Goal: Task Accomplishment & Management: Use online tool/utility

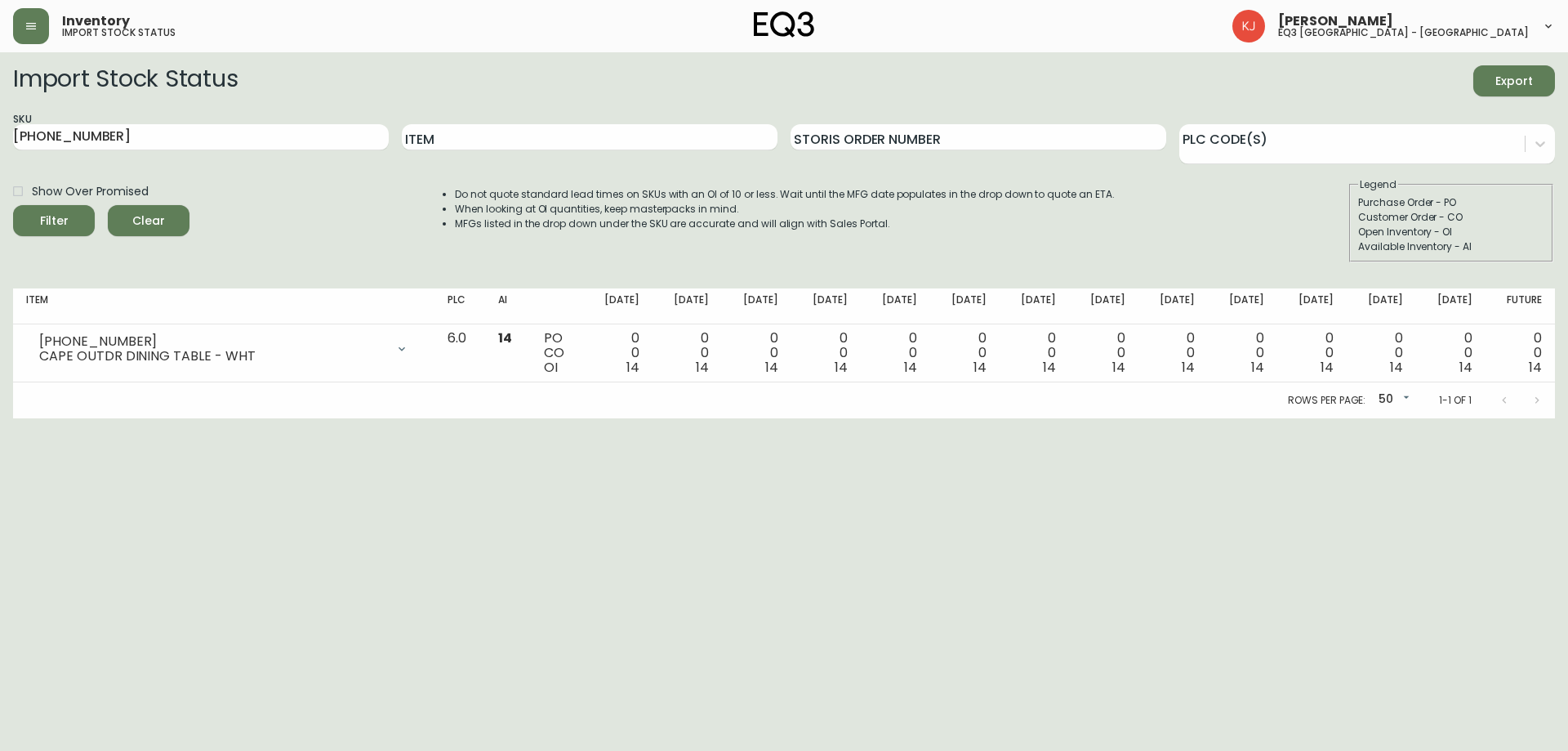
drag, startPoint x: 127, startPoint y: 129, endPoint x: 0, endPoint y: 118, distance: 127.5
click at [0, 118] on main "Import Stock Status Export SKU [PHONE_NUMBER] Item Storis Order Number PLC Code…" at bounding box center [784, 236] width 1568 height 366
type input "CIBO"
click at [13, 205] on button "Filter" at bounding box center [54, 220] width 82 height 31
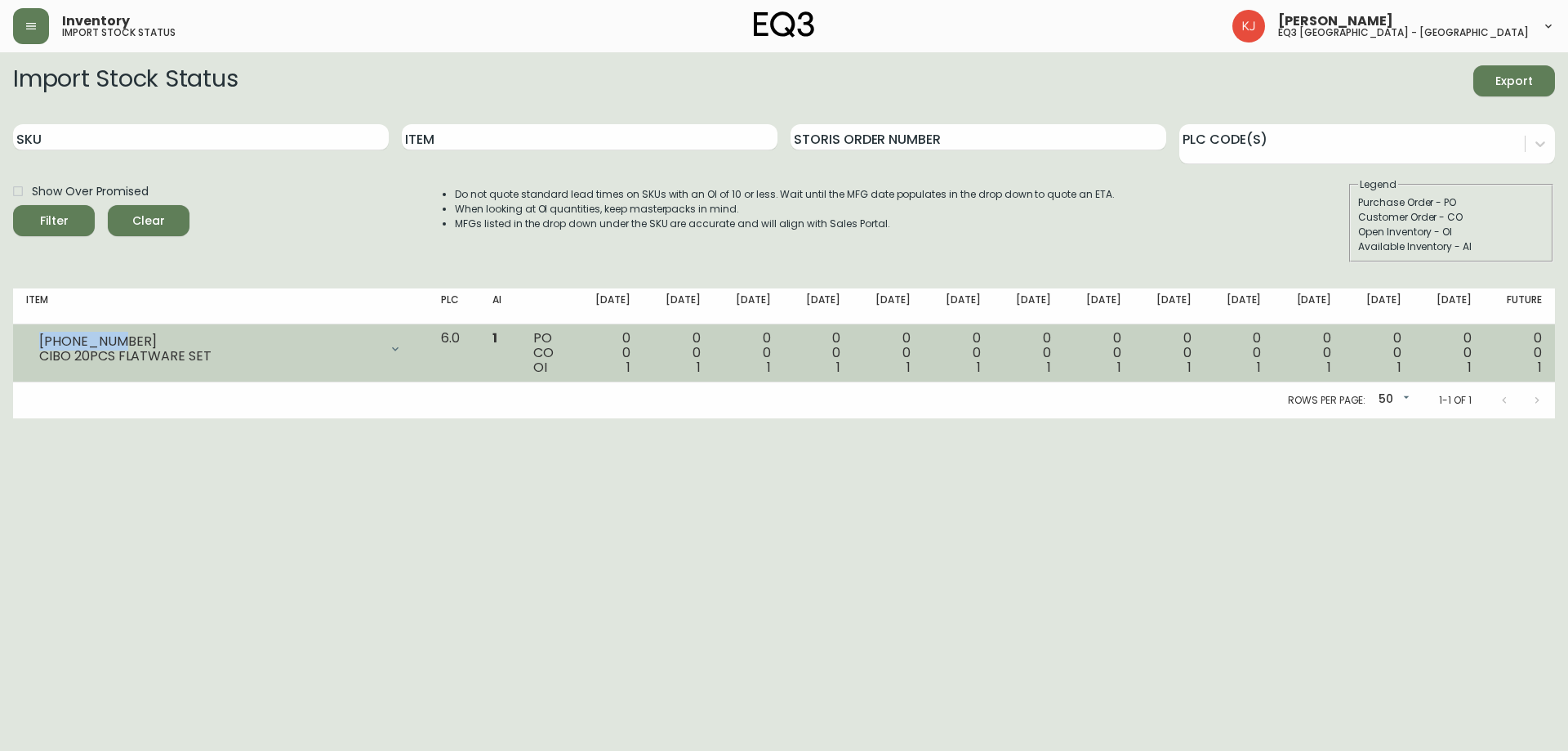
copy div "3110-525-7"
drag, startPoint x: 116, startPoint y: 340, endPoint x: 33, endPoint y: 337, distance: 83.1
click at [33, 337] on div "3110-525-7 CIBO 20PCS FLATWARE SET" at bounding box center [220, 349] width 389 height 36
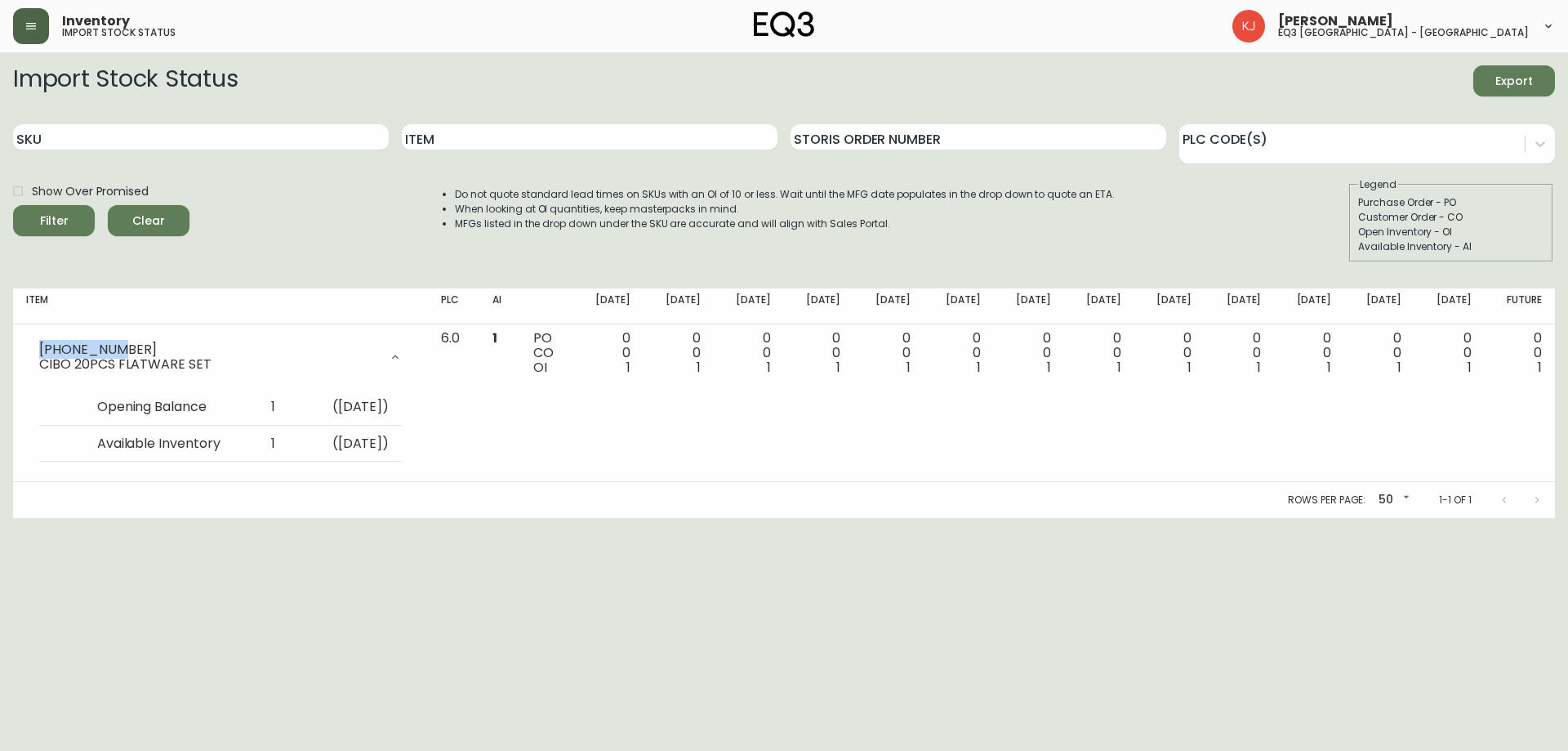
click at [24, 32] on icon "button" at bounding box center [31, 26] width 13 height 13
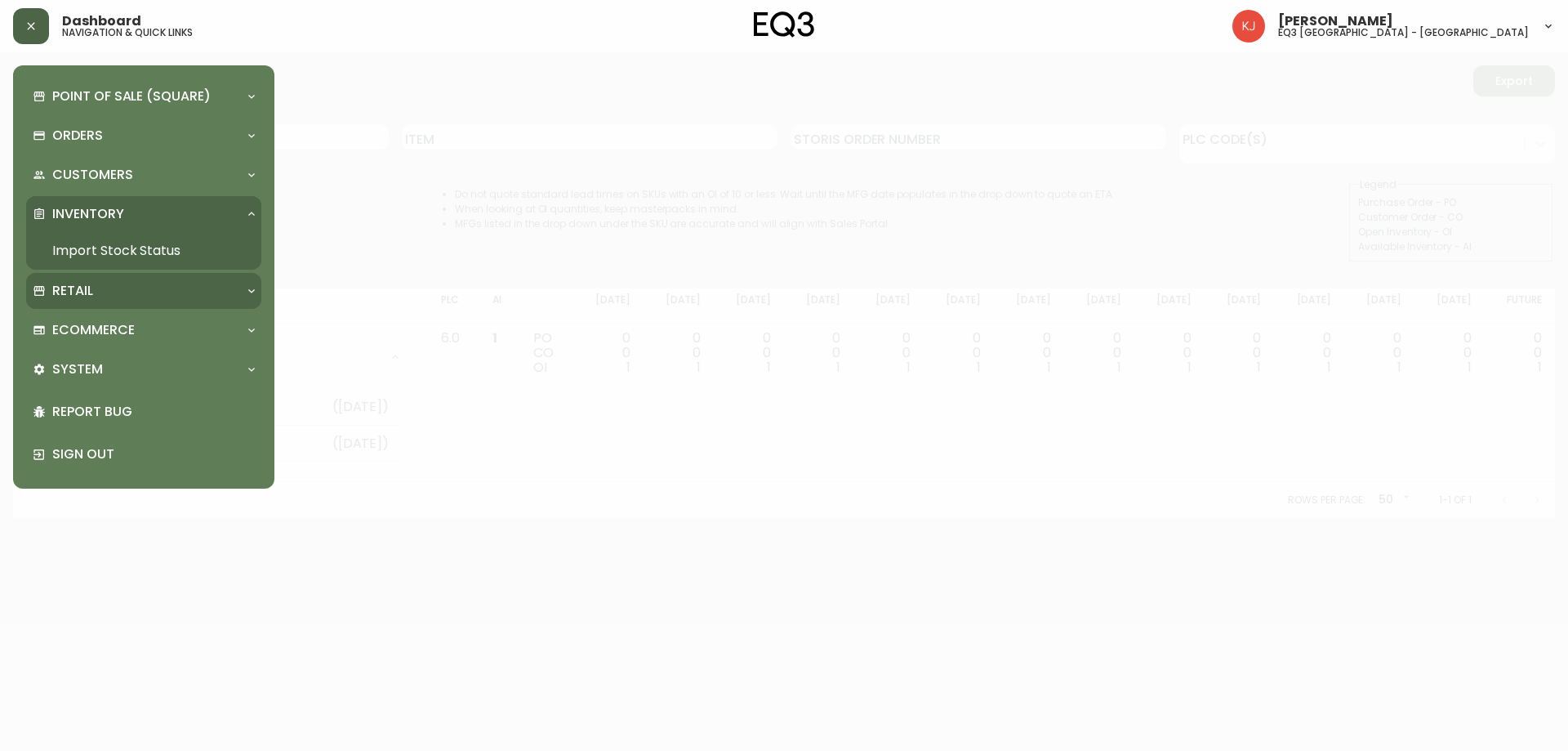
click at [71, 295] on p "Retail" at bounding box center [73, 290] width 41 height 18
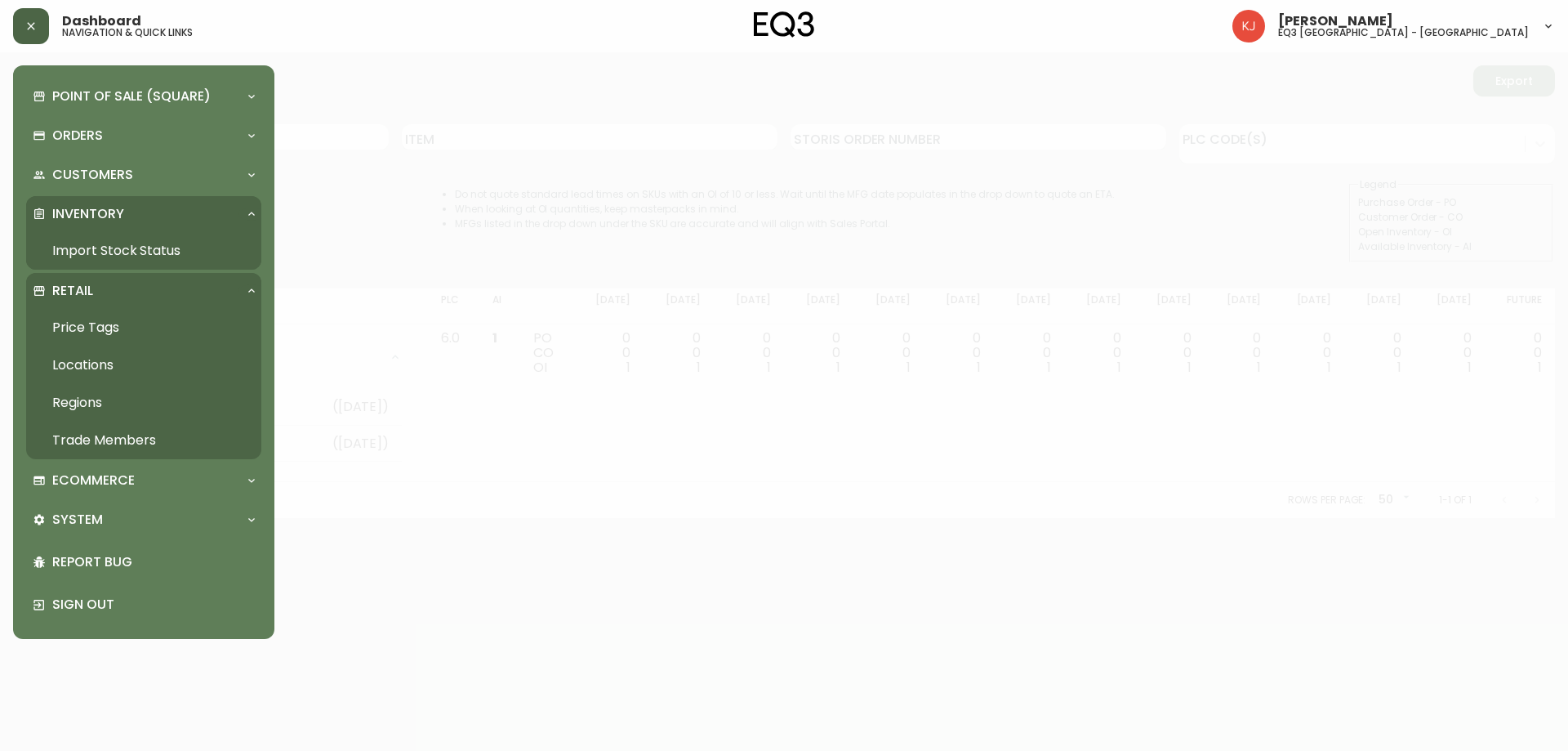
click at [79, 330] on link "Price Tags" at bounding box center [143, 327] width 235 height 38
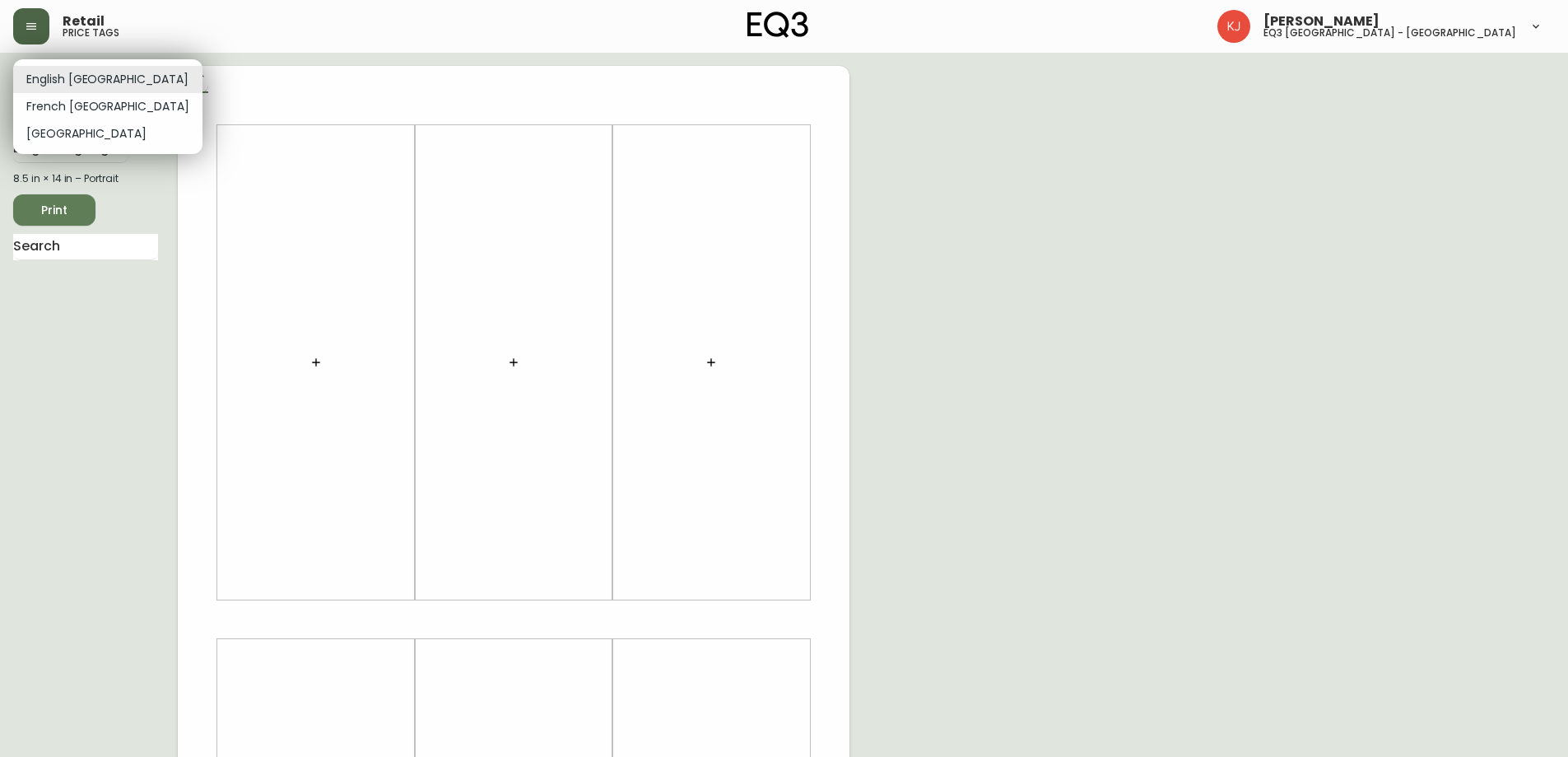
click at [62, 85] on body "Retail price tags Kevin Jobin eq3 montréal - griffintown English Canada en_CA E…" at bounding box center [784, 586] width 1568 height 1173
click at [59, 110] on li "French Canada" at bounding box center [108, 106] width 190 height 27
type input "fr_CA"
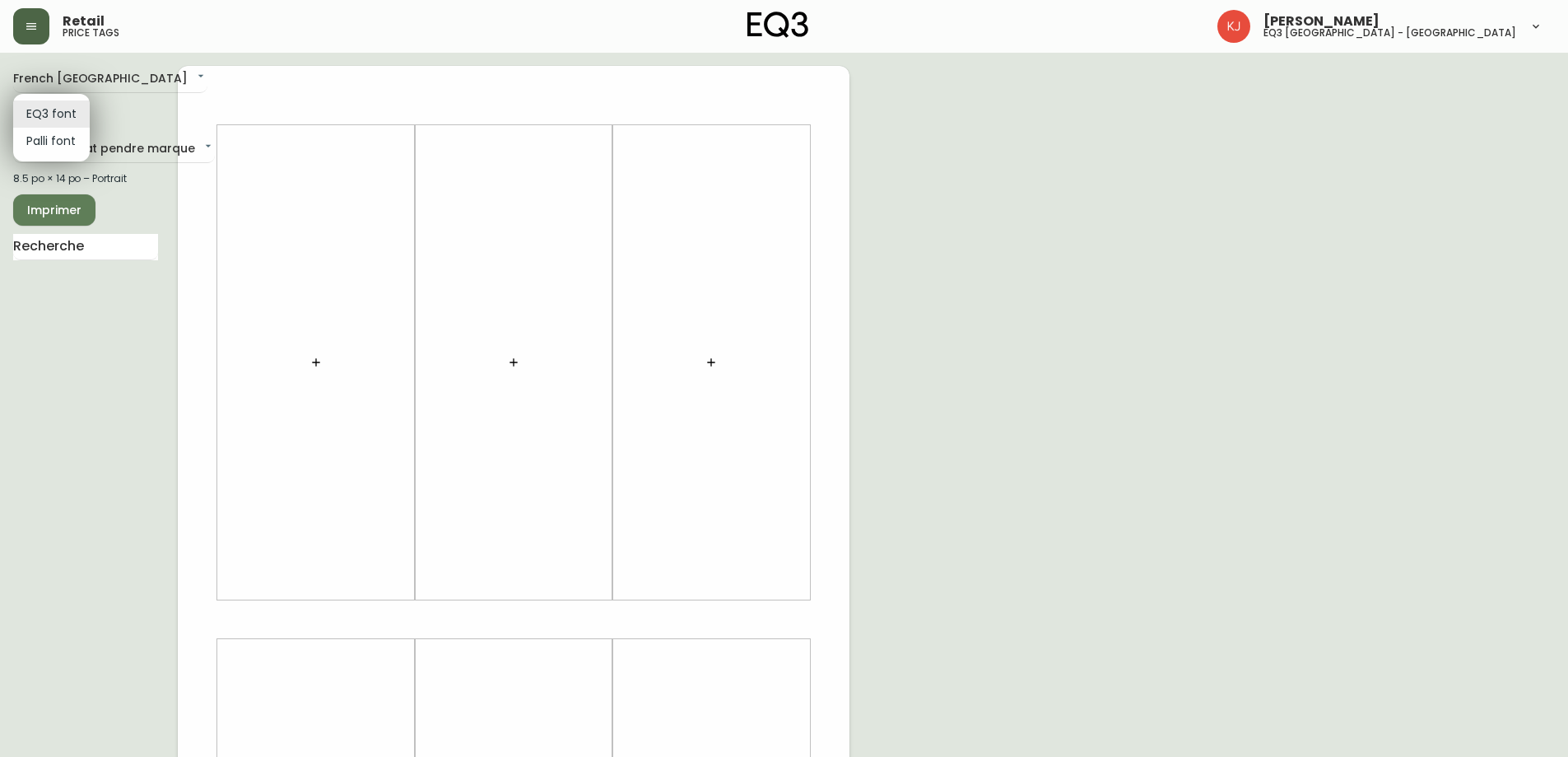
click at [45, 112] on body "Retail price tags Kevin Jobin eq3 montréal - griffintown French Canada fr_CA EQ…" at bounding box center [784, 586] width 1568 height 1173
click at [45, 112] on li "EQ3 font" at bounding box center [51, 114] width 77 height 27
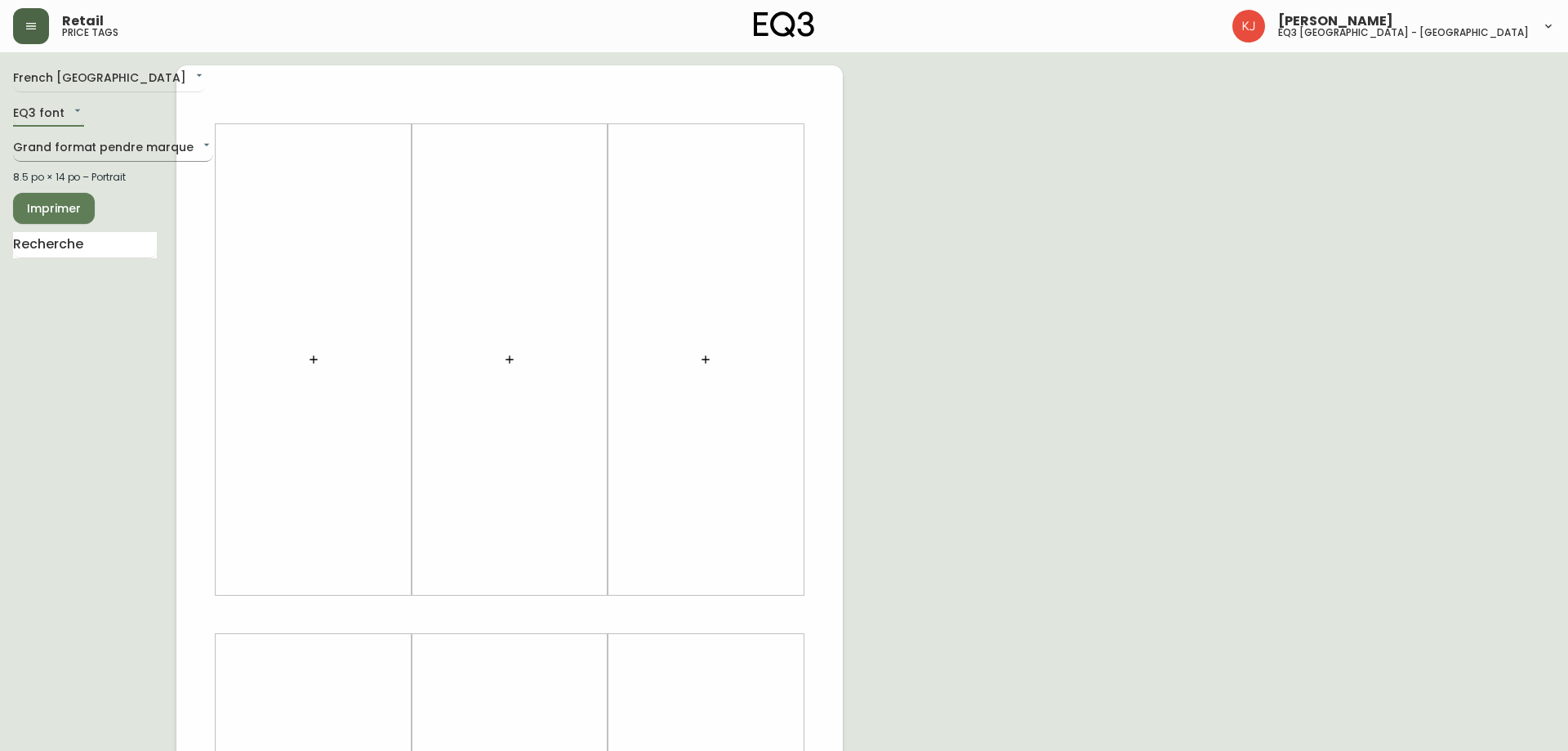
click at [63, 145] on body "Retail price tags Kevin Jobin eq3 montréal - griffintown French Canada fr_CA EQ…" at bounding box center [784, 581] width 1568 height 1163
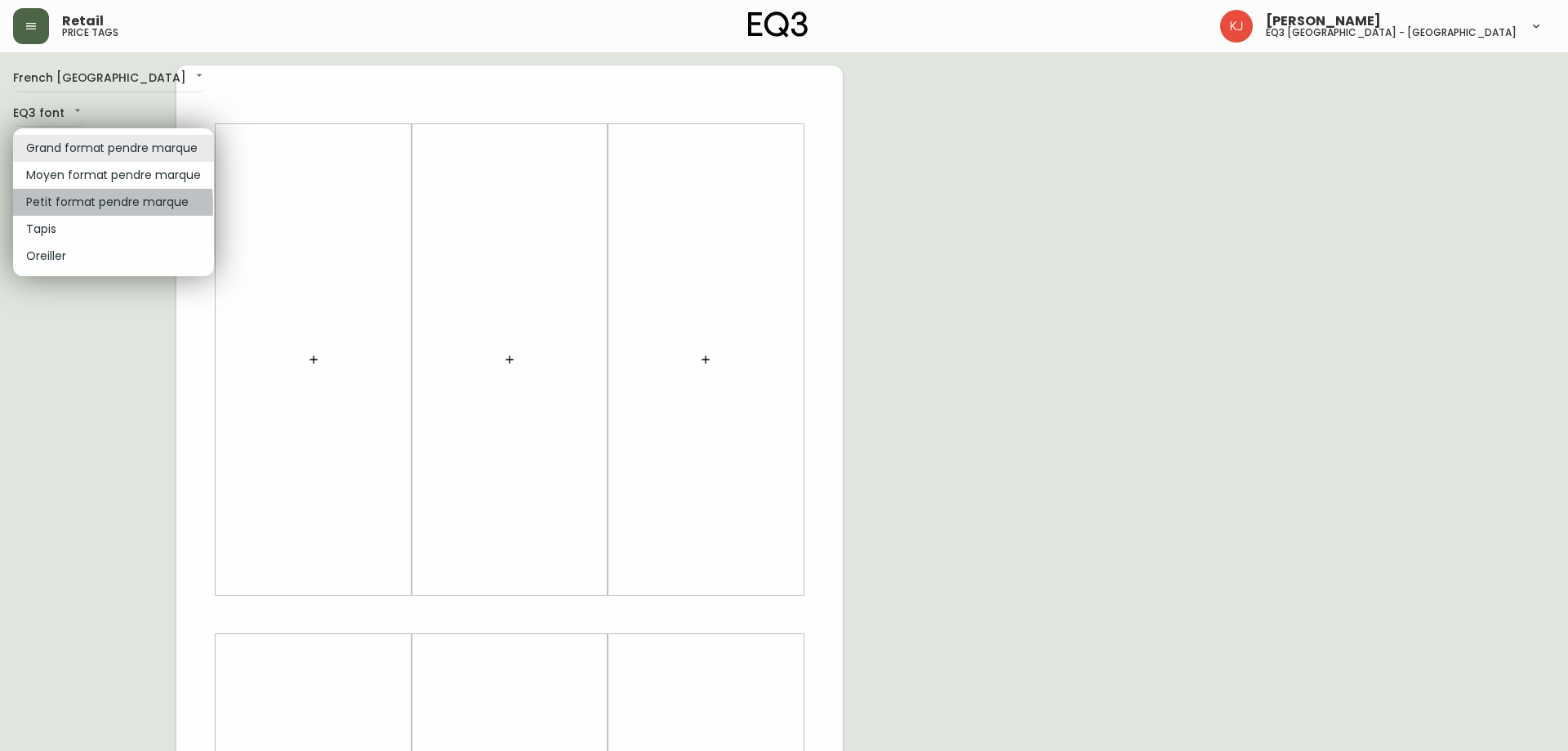
click at [59, 205] on li "Petit format pendre marque" at bounding box center [114, 202] width 201 height 27
type input "small"
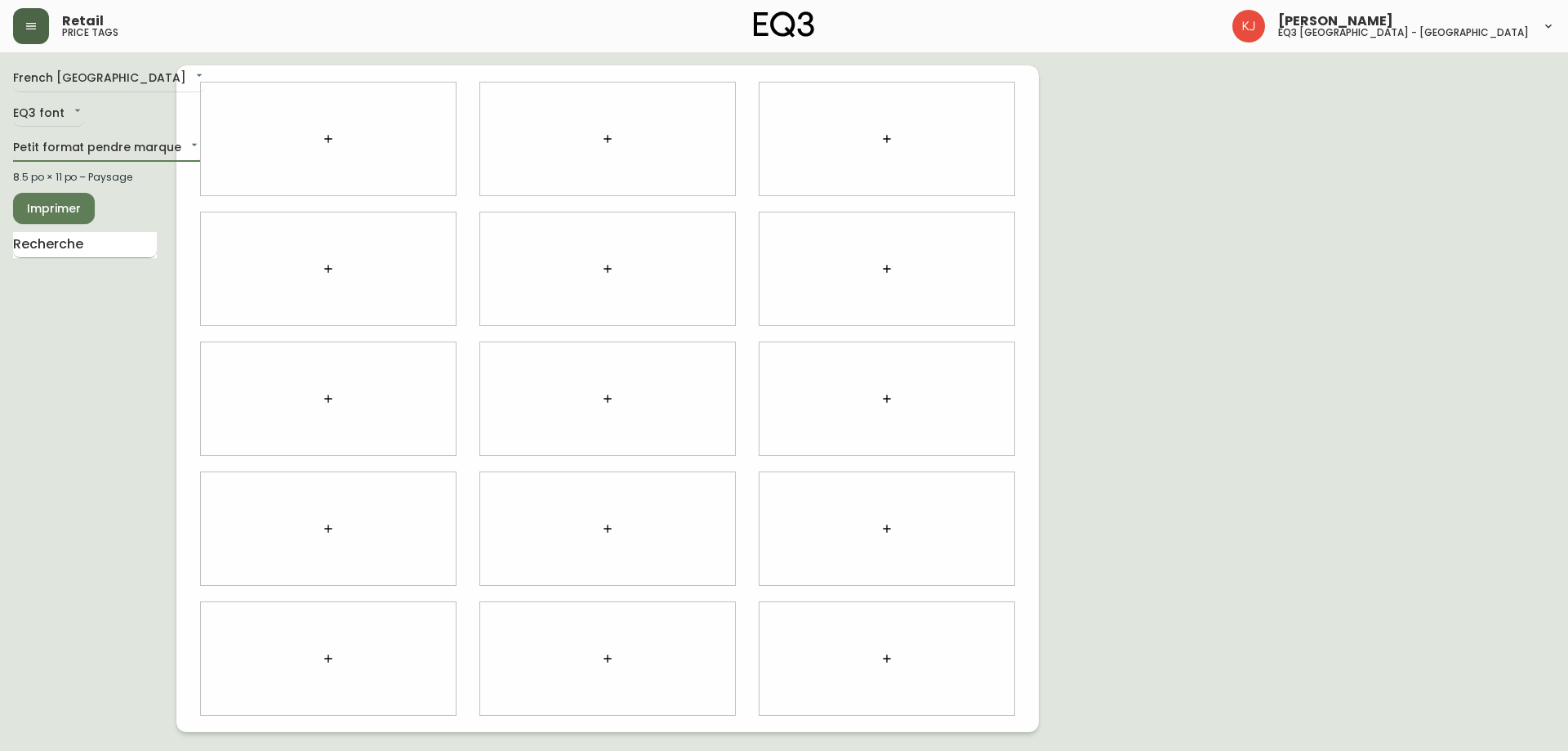
click at [53, 249] on input "text" at bounding box center [85, 244] width 144 height 26
click at [597, 399] on button "button" at bounding box center [607, 398] width 33 height 33
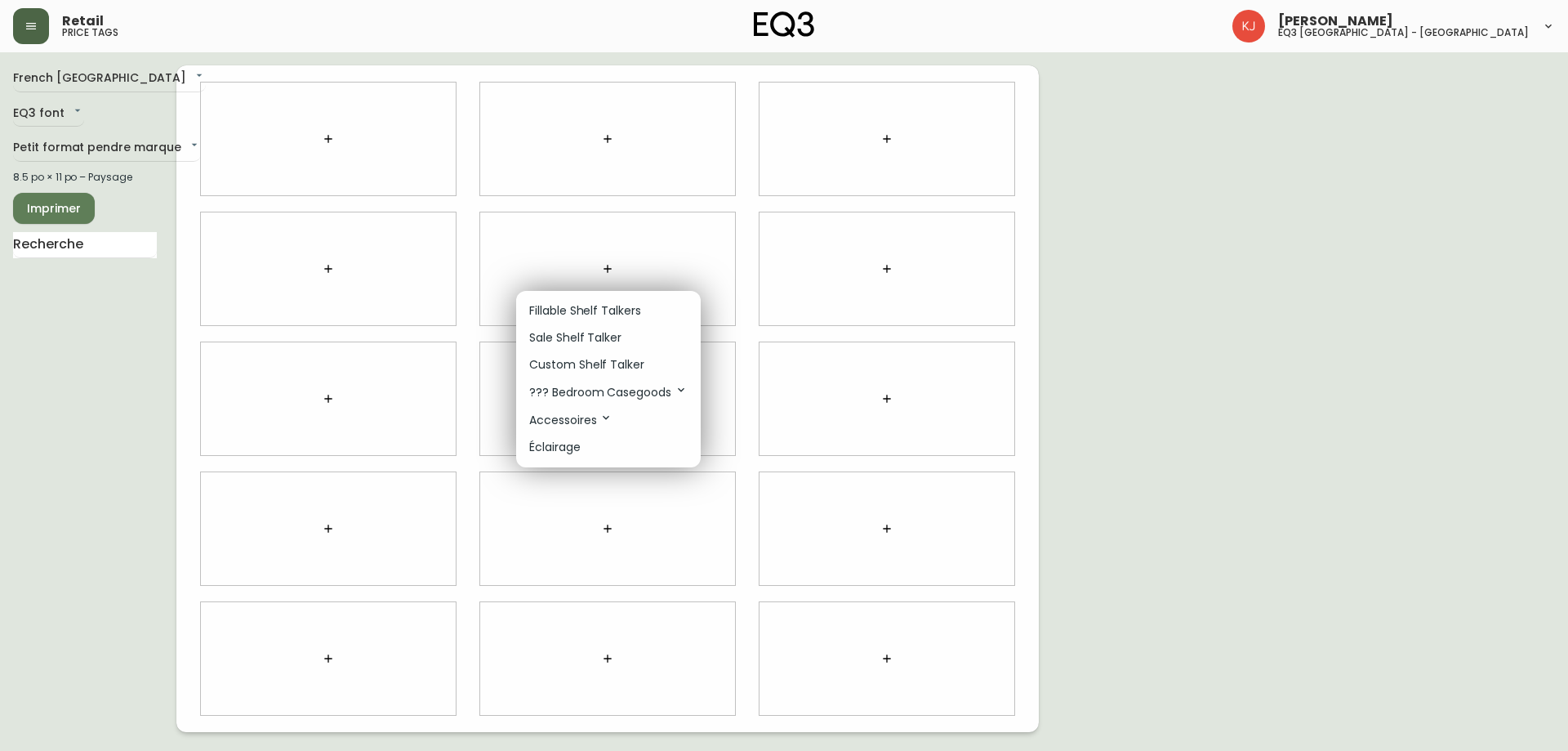
click at [591, 330] on p "Sale Shelf Talker" at bounding box center [575, 338] width 92 height 18
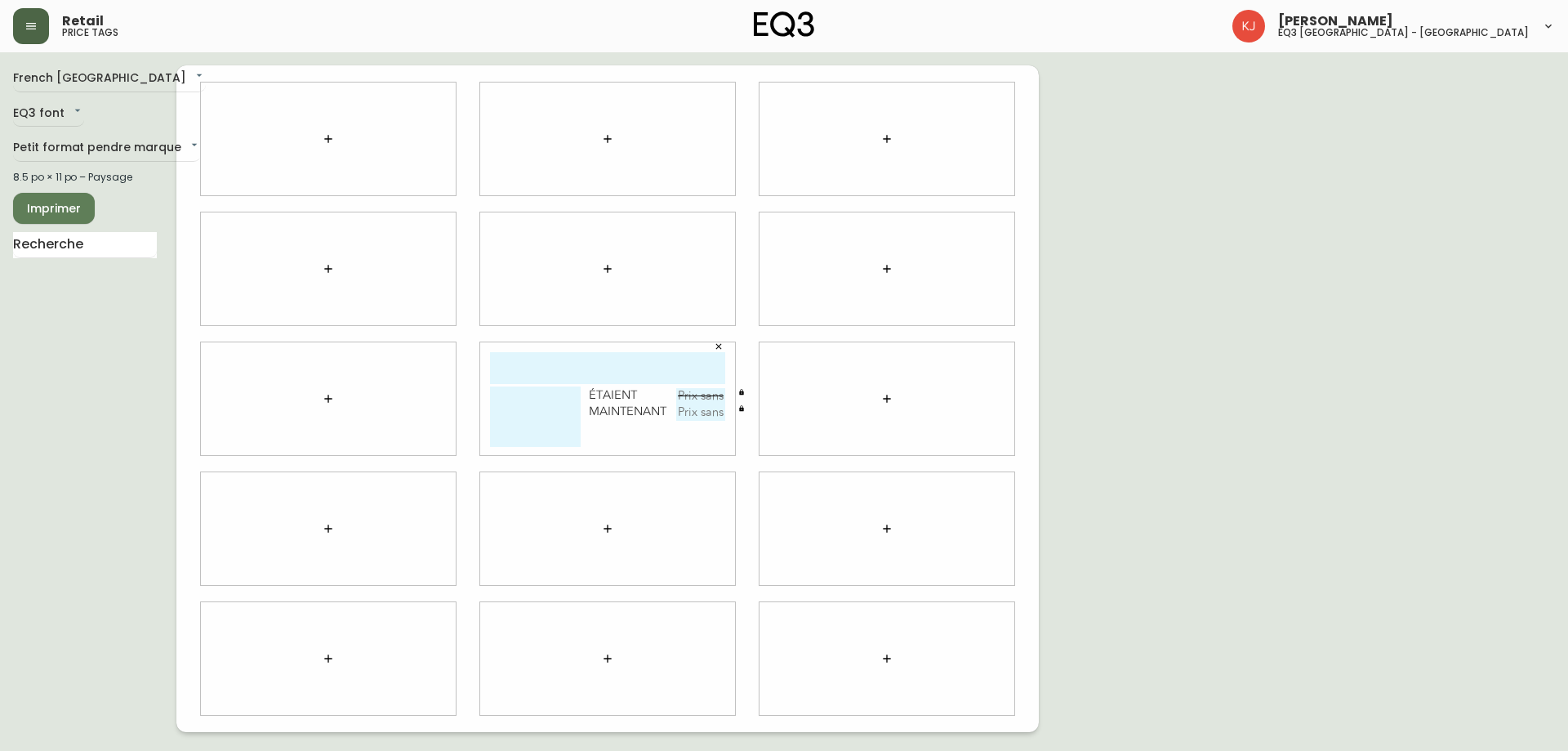
click at [586, 365] on input "text" at bounding box center [607, 368] width 235 height 32
type input "CIBO"
type textarea "DEMONSTRATEUR"
type input "149,99$"
type input "50$"
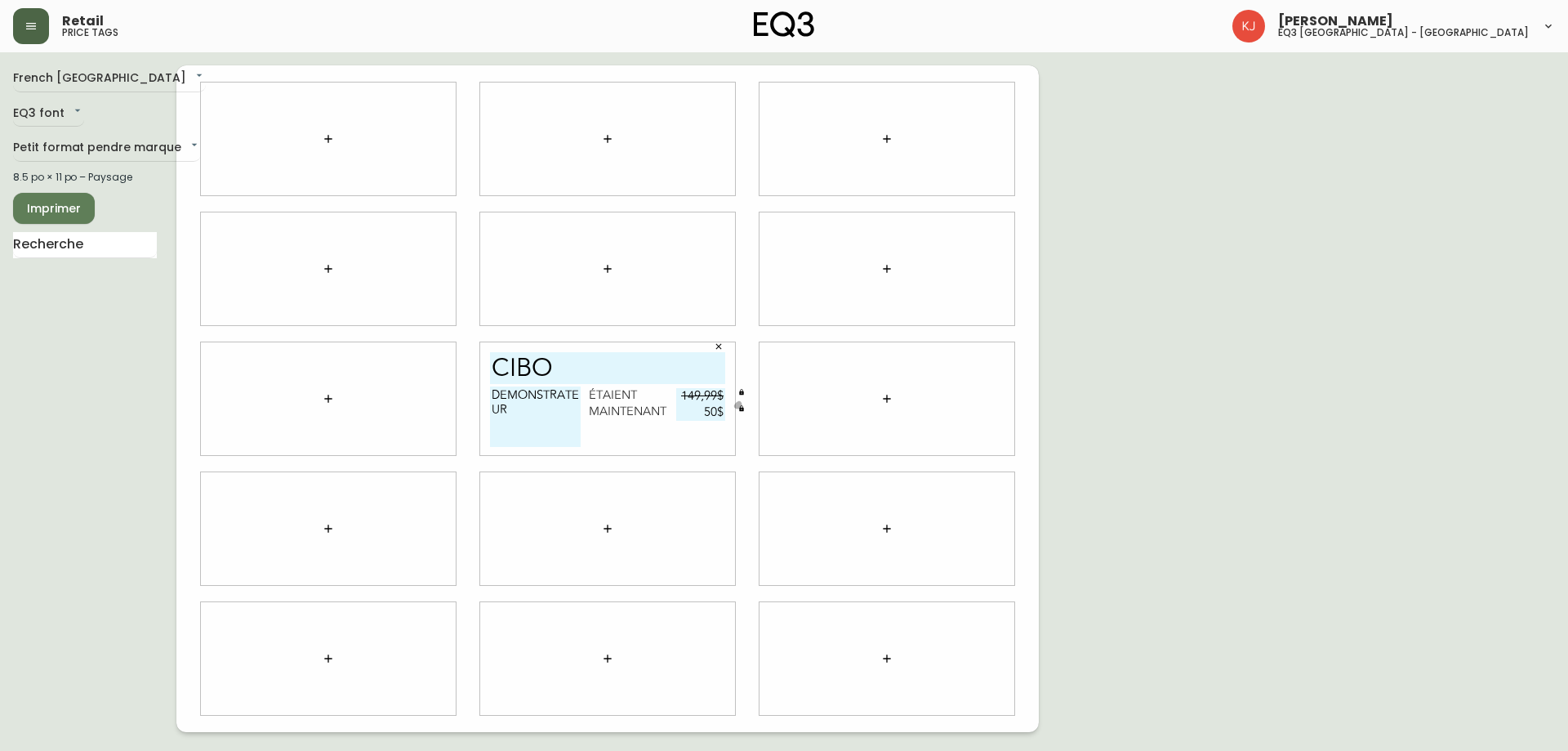
click at [1208, 427] on div "French Canada fr_CA EQ3 font EQ3 Petit format pendre marque small 8.5 po × 11 p…" at bounding box center [784, 398] width 1541 height 667
click at [883, 401] on icon "button" at bounding box center [887, 399] width 13 height 13
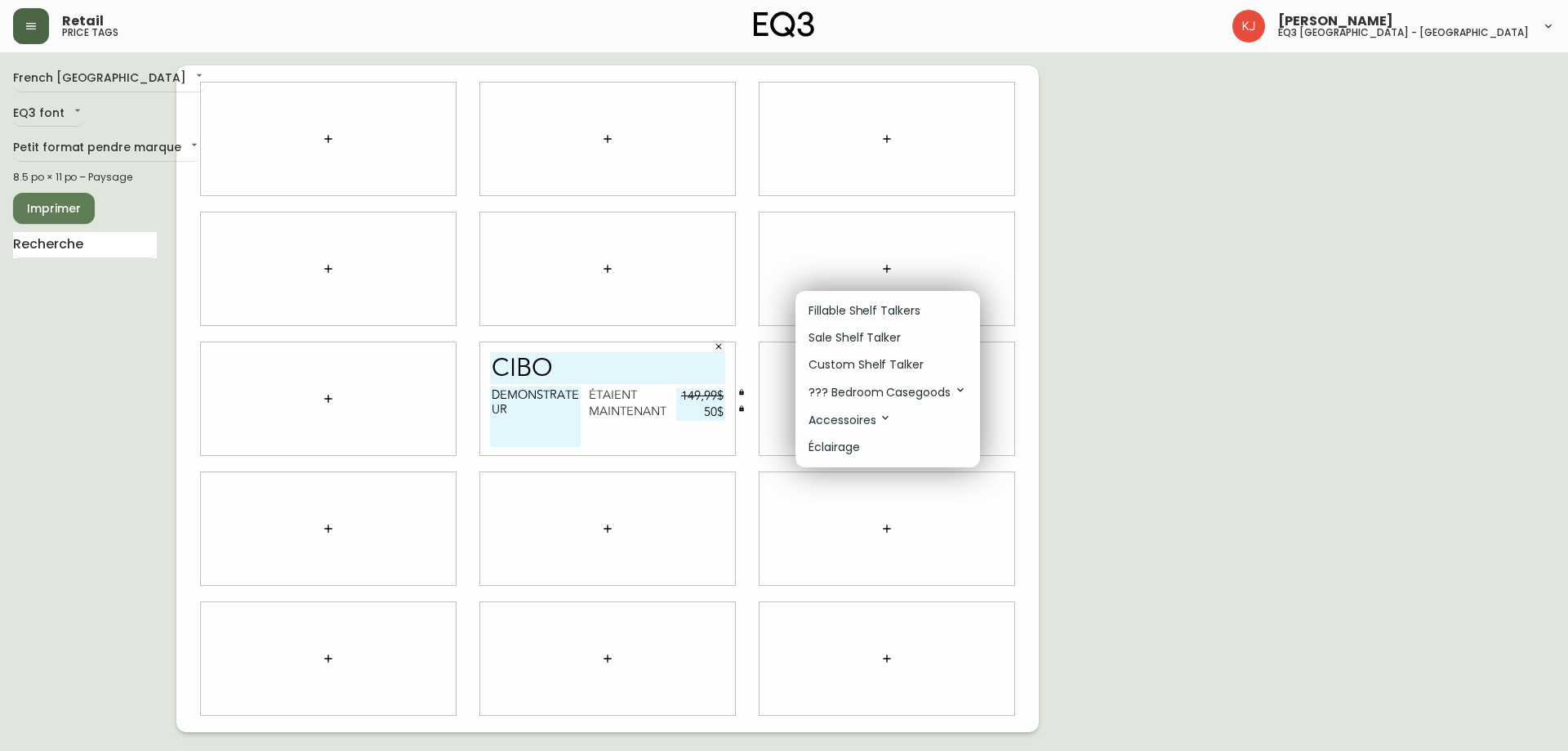
click at [858, 335] on p "Sale Shelf Talker" at bounding box center [854, 338] width 92 height 18
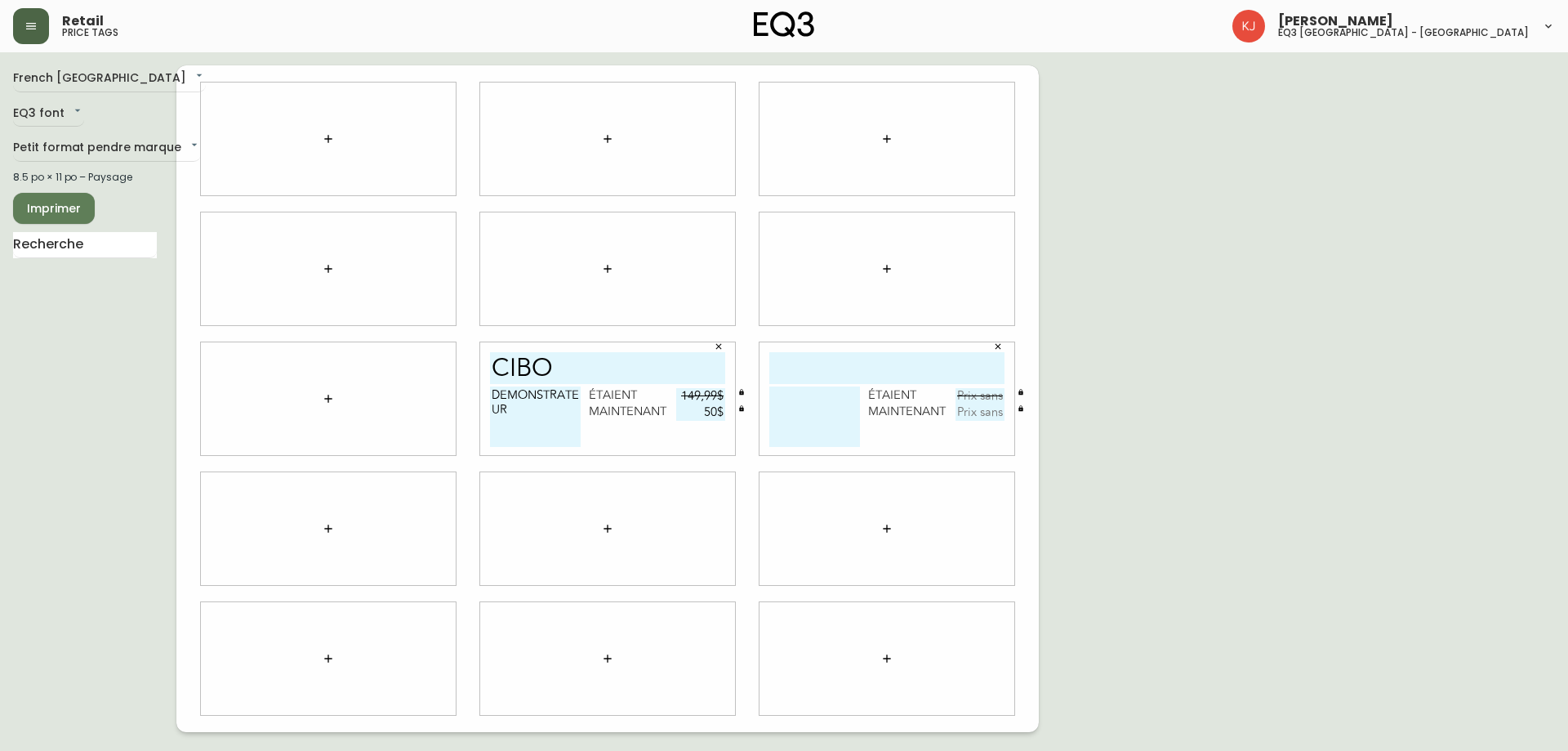
click at [822, 382] on input "text" at bounding box center [886, 368] width 235 height 32
type input "a"
type input "ames"
click at [335, 401] on button "button" at bounding box center [328, 398] width 33 height 33
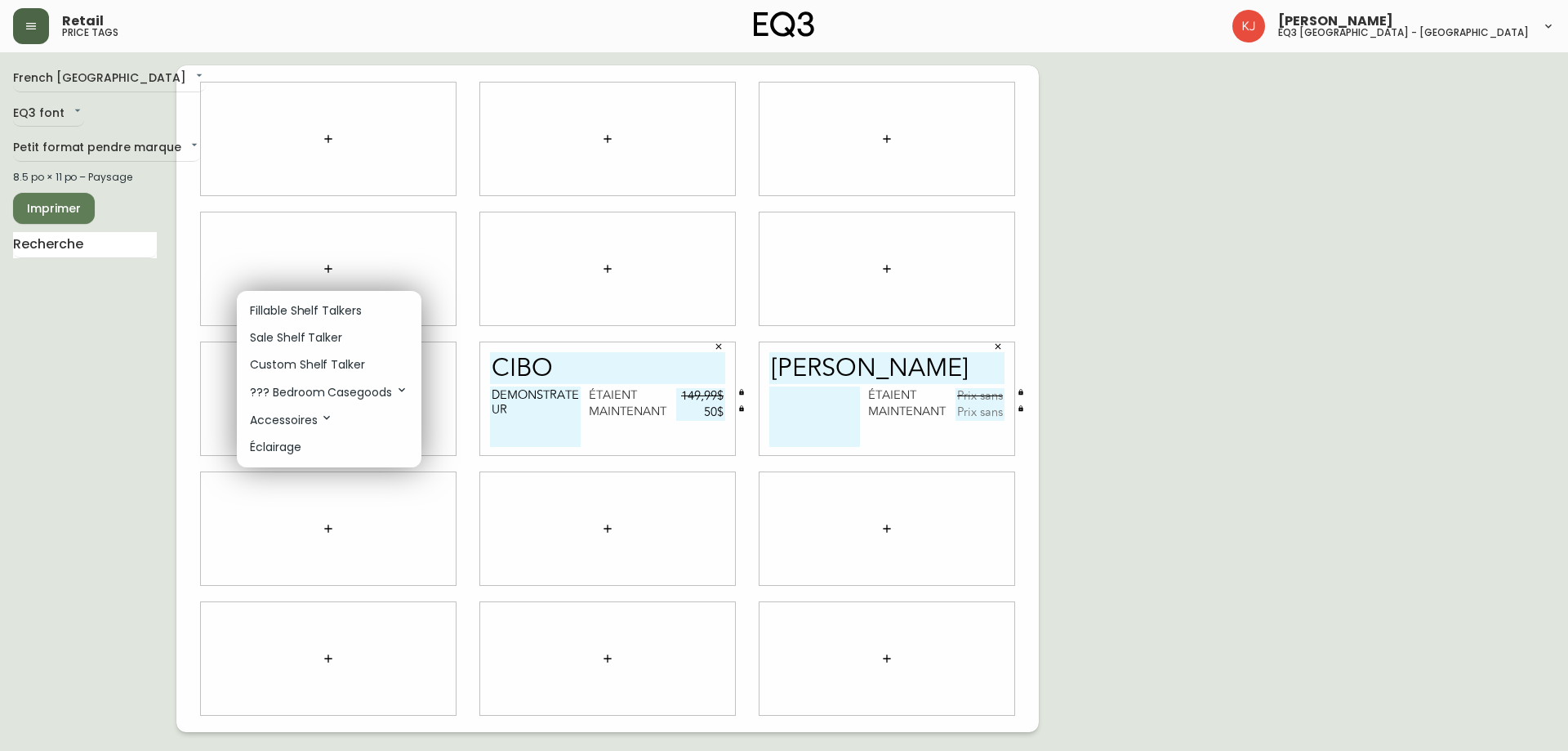
click at [305, 325] on li "Sale Shelf Talker" at bounding box center [328, 338] width 185 height 27
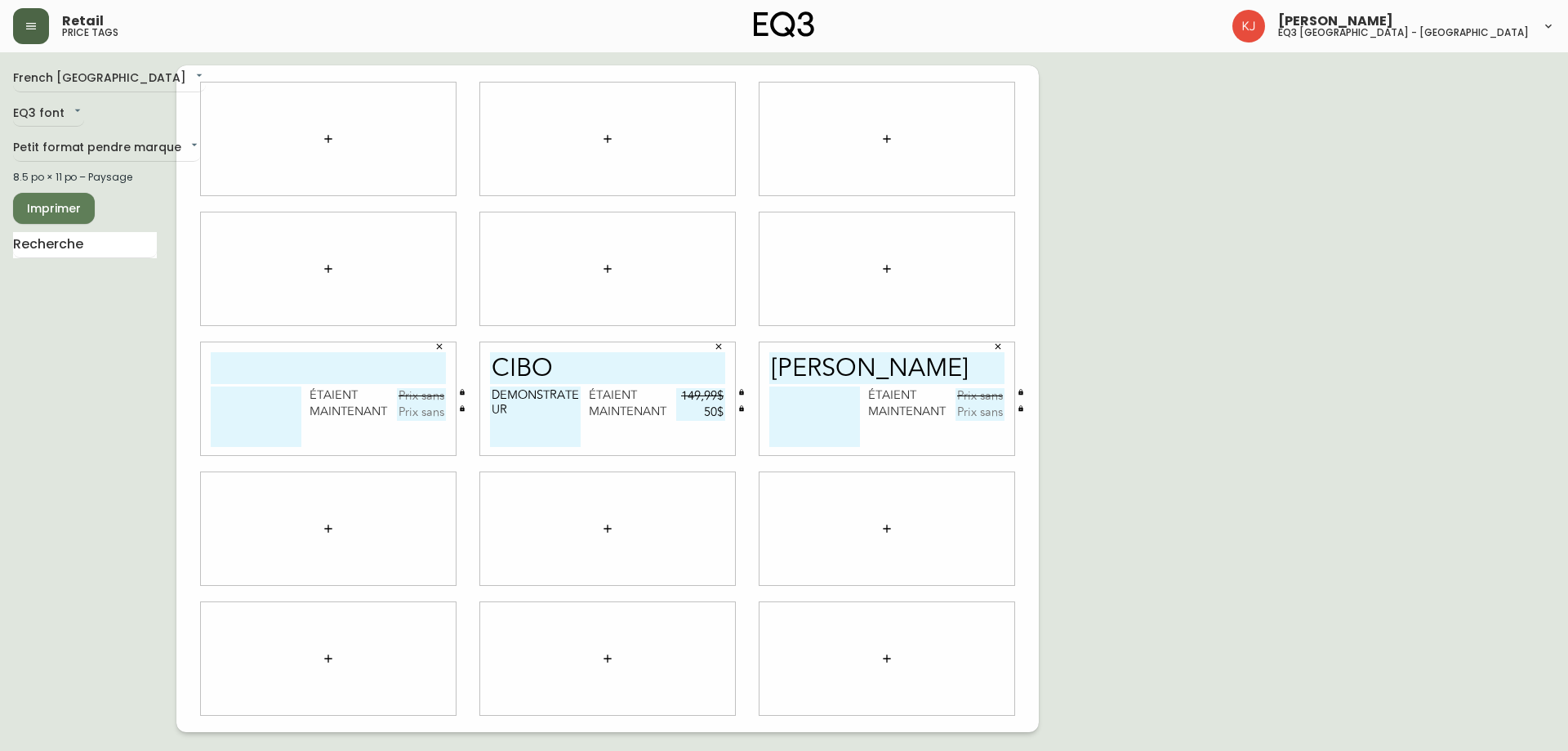
click at [296, 350] on div "étaient maintenant" at bounding box center [328, 398] width 255 height 113
click at [293, 365] on input "text" at bounding box center [328, 368] width 235 height 32
type input "ames"
click at [1209, 309] on div "French Canada fr_CA EQ3 font EQ3 Petit format pendre marque small 8.5 po × 11 p…" at bounding box center [784, 398] width 1541 height 667
click at [420, 396] on input "text" at bounding box center [421, 396] width 49 height 17
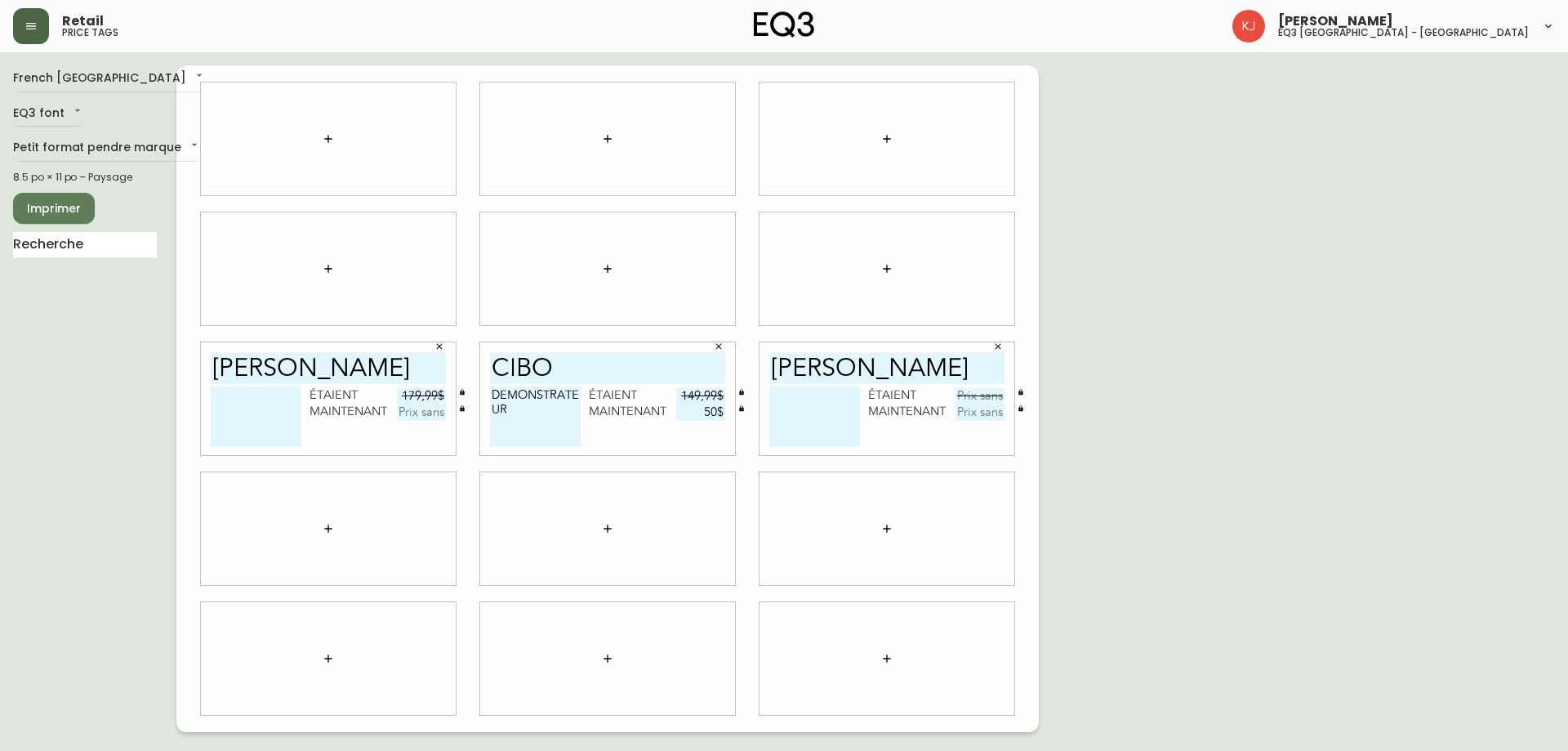
type input "179,99$"
type input "70$"
click at [967, 396] on input "text" at bounding box center [980, 396] width 49 height 17
type input "179,99$"
type input "70$"
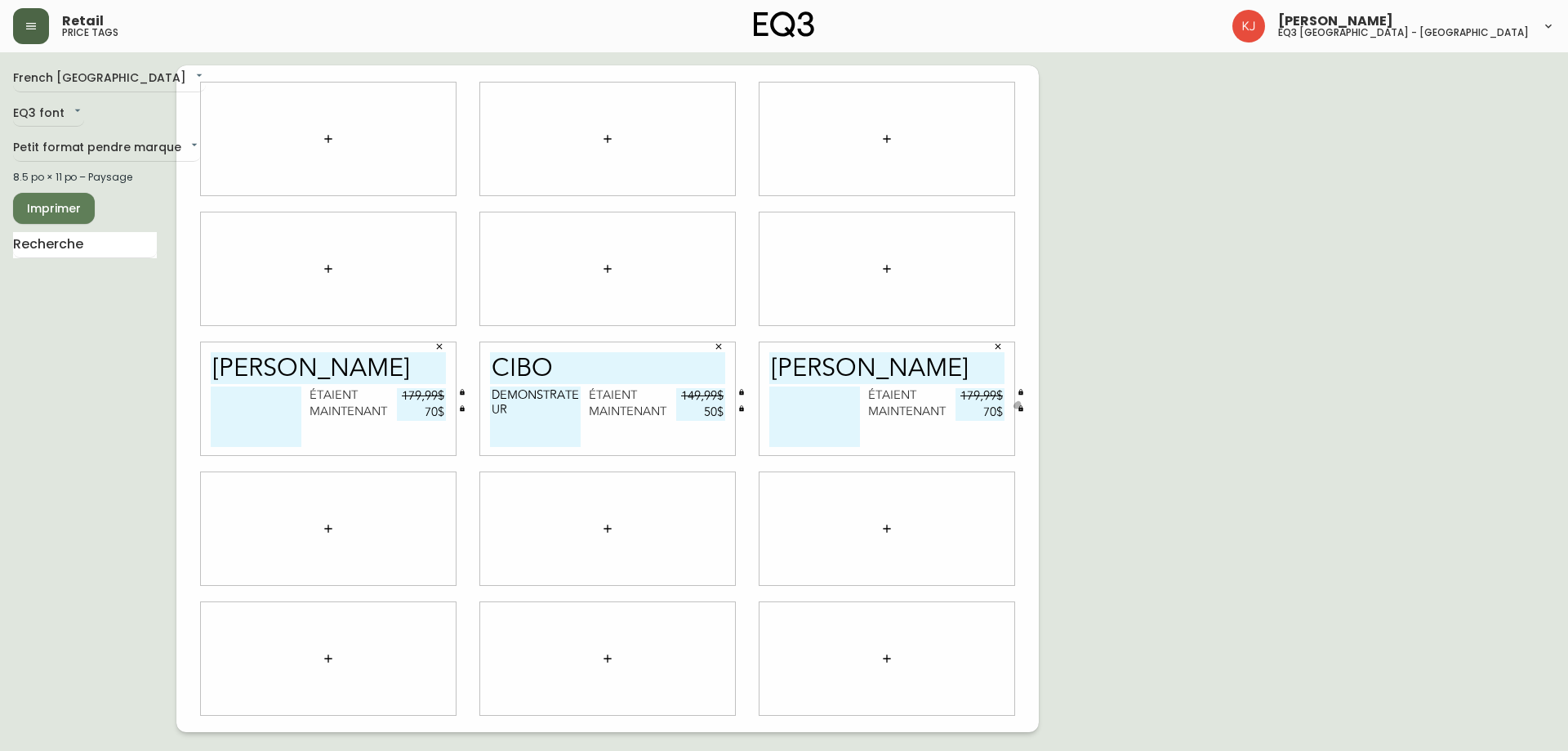
click at [76, 200] on span "Imprimer" at bounding box center [53, 208] width 55 height 20
click at [26, 202] on span "Imprimer" at bounding box center [53, 208] width 55 height 20
